Goal: Information Seeking & Learning: Learn about a topic

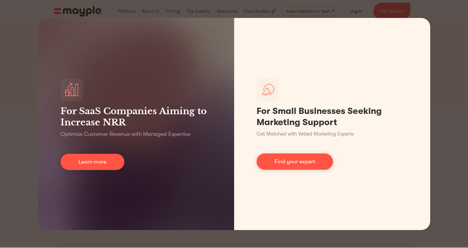
scroll to position [73, 0]
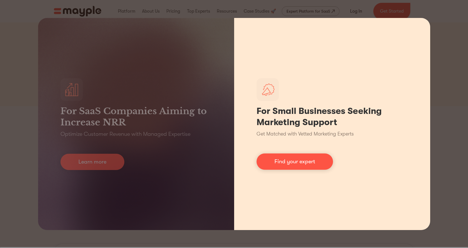
click at [309, 53] on div "For Small Businesses Seeking Marketing Support Get Matched with Vetted Marketin…" at bounding box center [332, 124] width 196 height 212
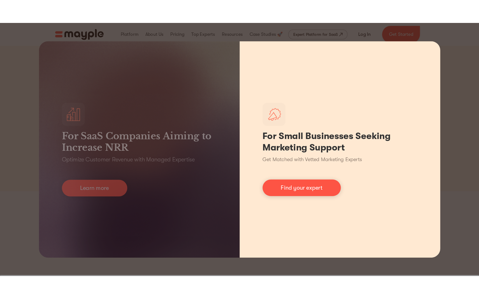
scroll to position [0, 0]
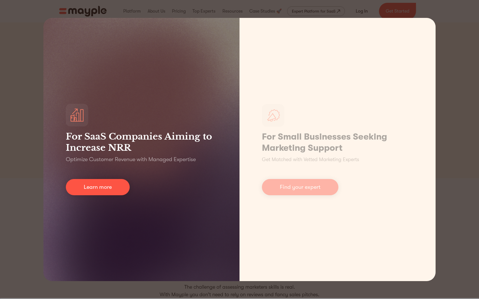
click at [178, 66] on div "For SaaS Companies Aiming to Increase NRR Optimize Customer Revenue with Manage…" at bounding box center [141, 150] width 196 height 264
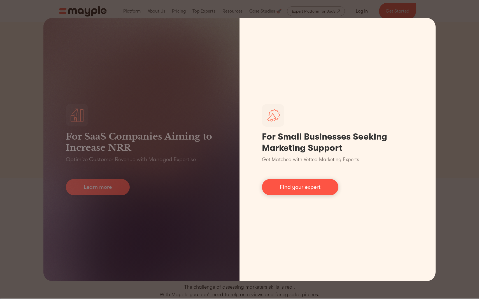
click at [300, 188] on link "Find your expert" at bounding box center [300, 187] width 76 height 16
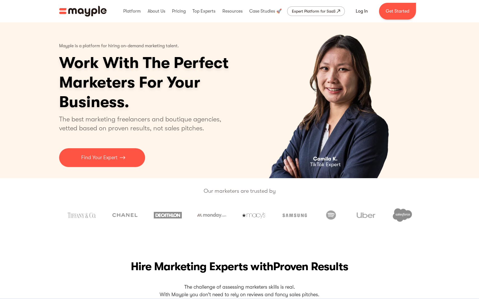
click at [89, 8] on img "home" at bounding box center [83, 11] width 48 height 11
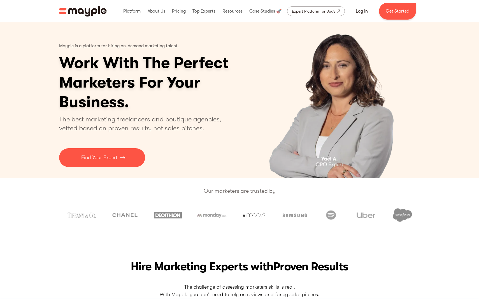
click at [90, 11] on img "home" at bounding box center [83, 11] width 48 height 11
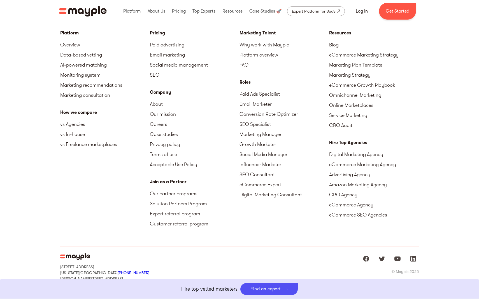
scroll to position [2472, 0]
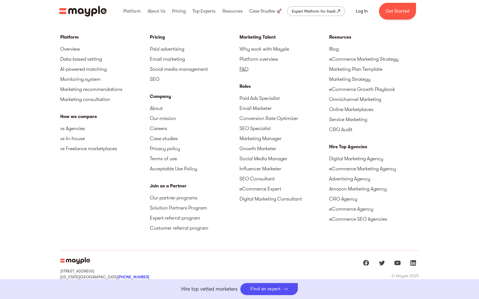
click at [242, 67] on link "FAQ" at bounding box center [285, 69] width 90 height 10
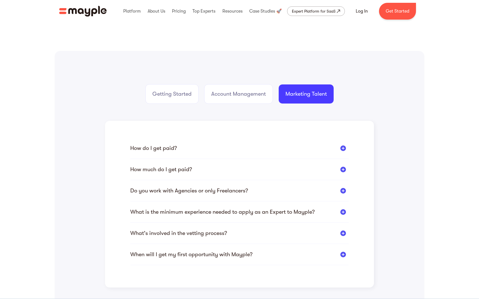
scroll to position [51, 0]
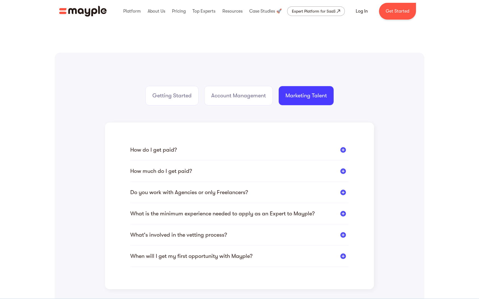
click at [342, 151] on div at bounding box center [343, 150] width 6 height 6
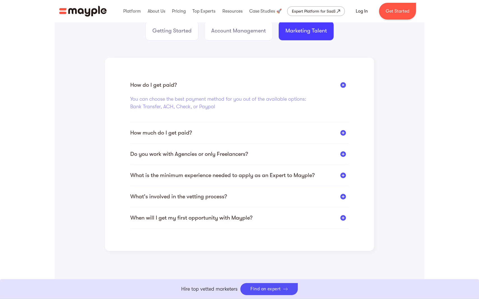
scroll to position [117, 0]
click at [344, 154] on div at bounding box center [343, 154] width 6 height 6
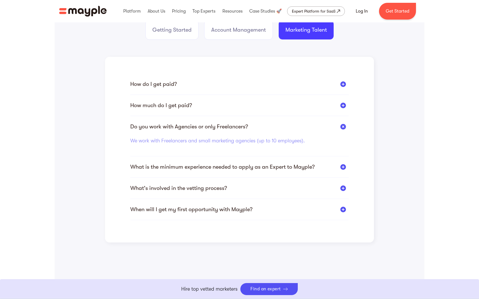
click at [344, 166] on div at bounding box center [343, 167] width 6 height 6
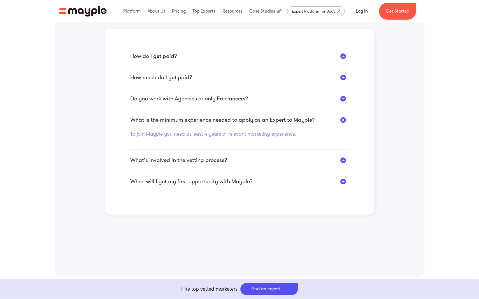
scroll to position [147, 0]
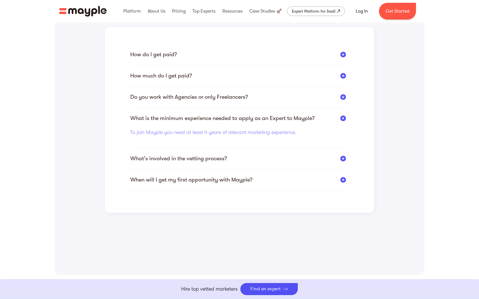
click at [342, 160] on div at bounding box center [343, 159] width 6 height 6
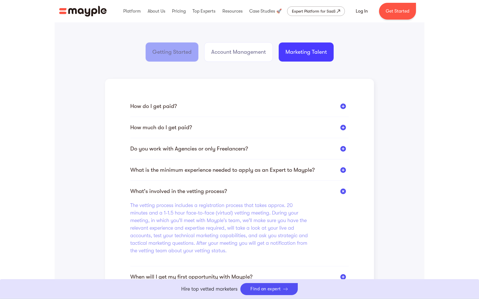
scroll to position [95, 0]
click at [176, 59] on link "Getting Started" at bounding box center [171, 52] width 53 height 20
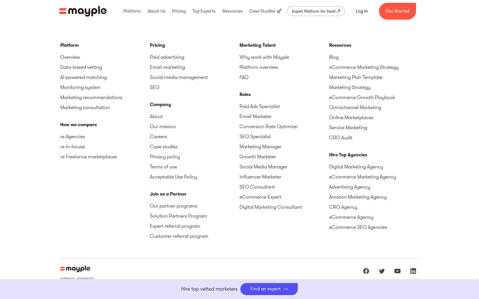
scroll to position [1100, 0]
click at [260, 68] on link "Platform overview" at bounding box center [285, 68] width 90 height 10
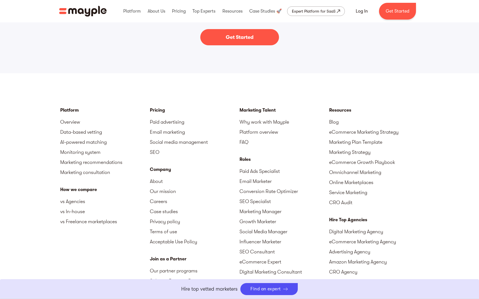
scroll to position [1036, 0]
